Goal: Information Seeking & Learning: Understand process/instructions

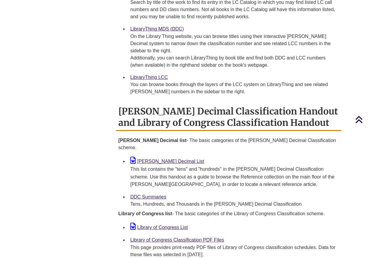
scroll to position [449, 0]
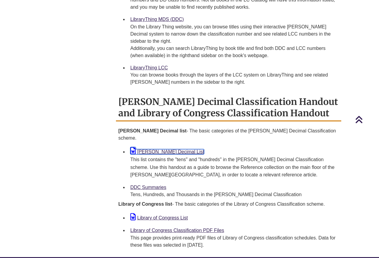
click at [155, 149] on link "Dewey Decimal List" at bounding box center [167, 151] width 74 height 5
click at [1, 45] on body "Skip to Main Content Library Hours: 7:30am – 6:00pm Research Desk: 9:00am – 1:0…" at bounding box center [189, 0] width 379 height 898
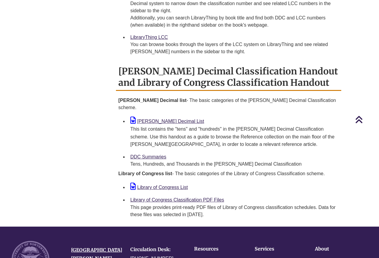
scroll to position [479, 0]
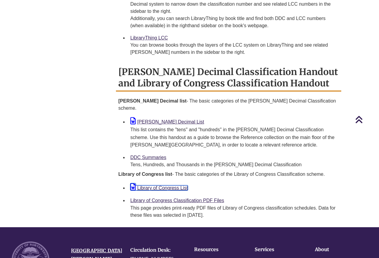
click at [169, 186] on link "Library of Congress List" at bounding box center [158, 188] width 57 height 5
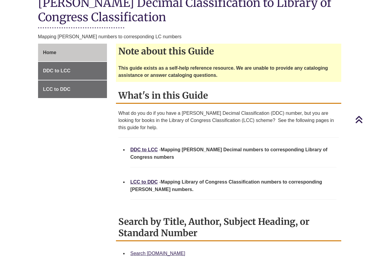
scroll to position [60, 0]
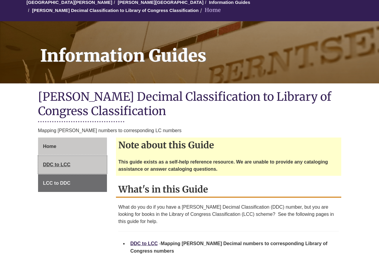
click at [63, 161] on link "DDC to LCC" at bounding box center [72, 165] width 69 height 18
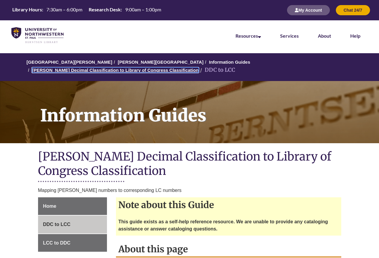
click at [198, 68] on link "[PERSON_NAME] Decimal Classification to Library of Congress Classification" at bounding box center [115, 70] width 166 height 5
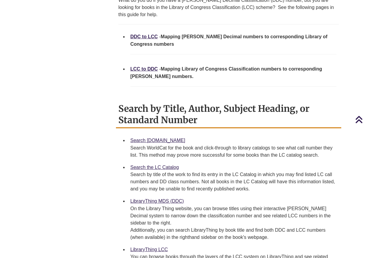
scroll to position [176, 0]
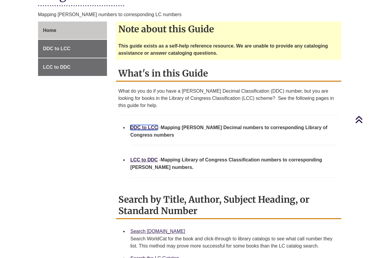
click at [148, 125] on link "DDC to LCC" at bounding box center [144, 127] width 28 height 5
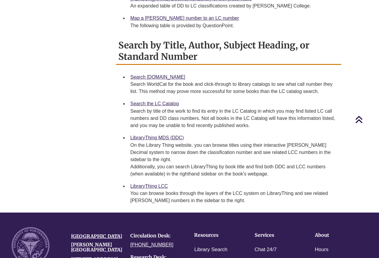
scroll to position [329, 0]
